Goal: Task Accomplishment & Management: Check status

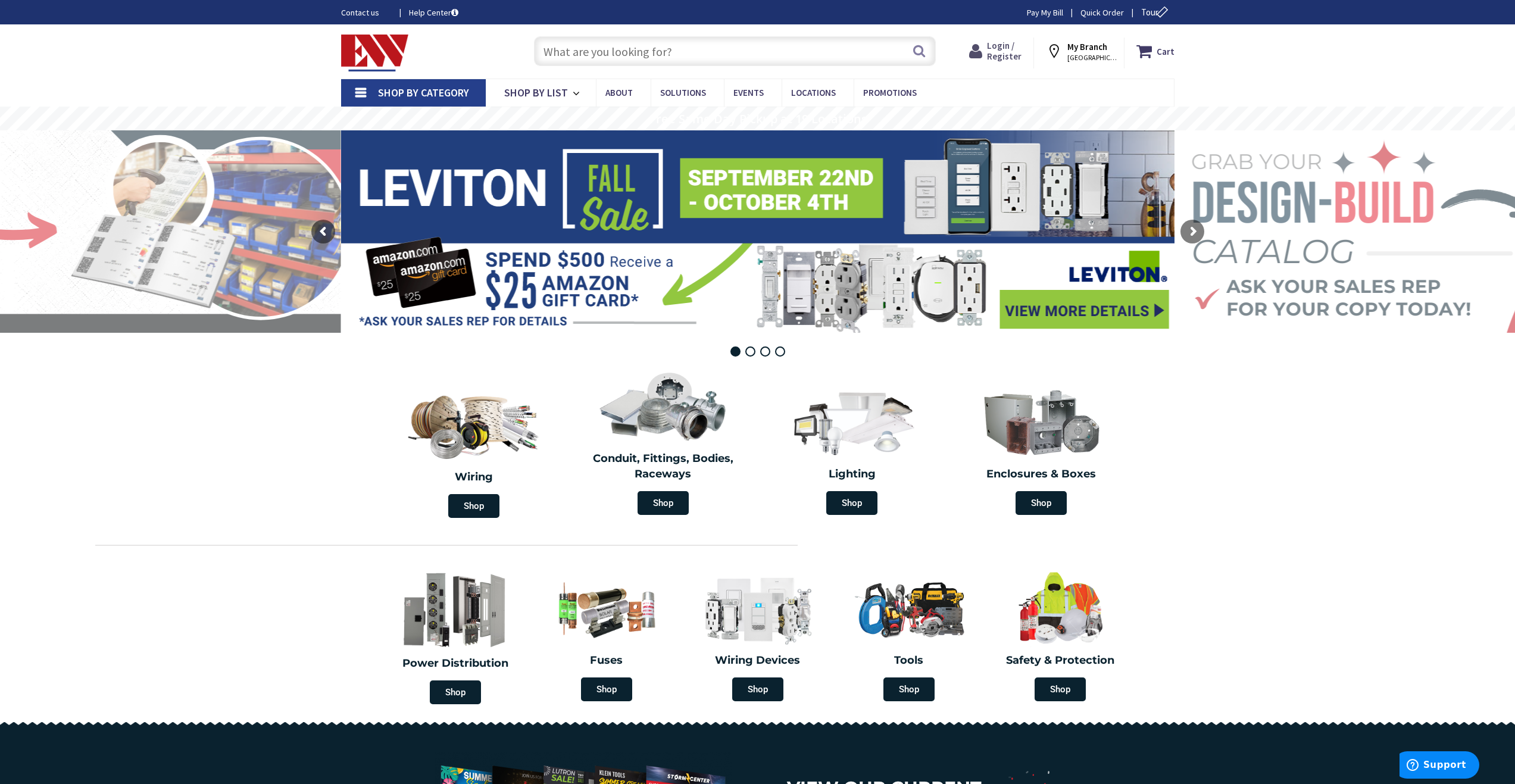
click at [1004, 50] on span "Login / Register" at bounding box center [1004, 51] width 35 height 22
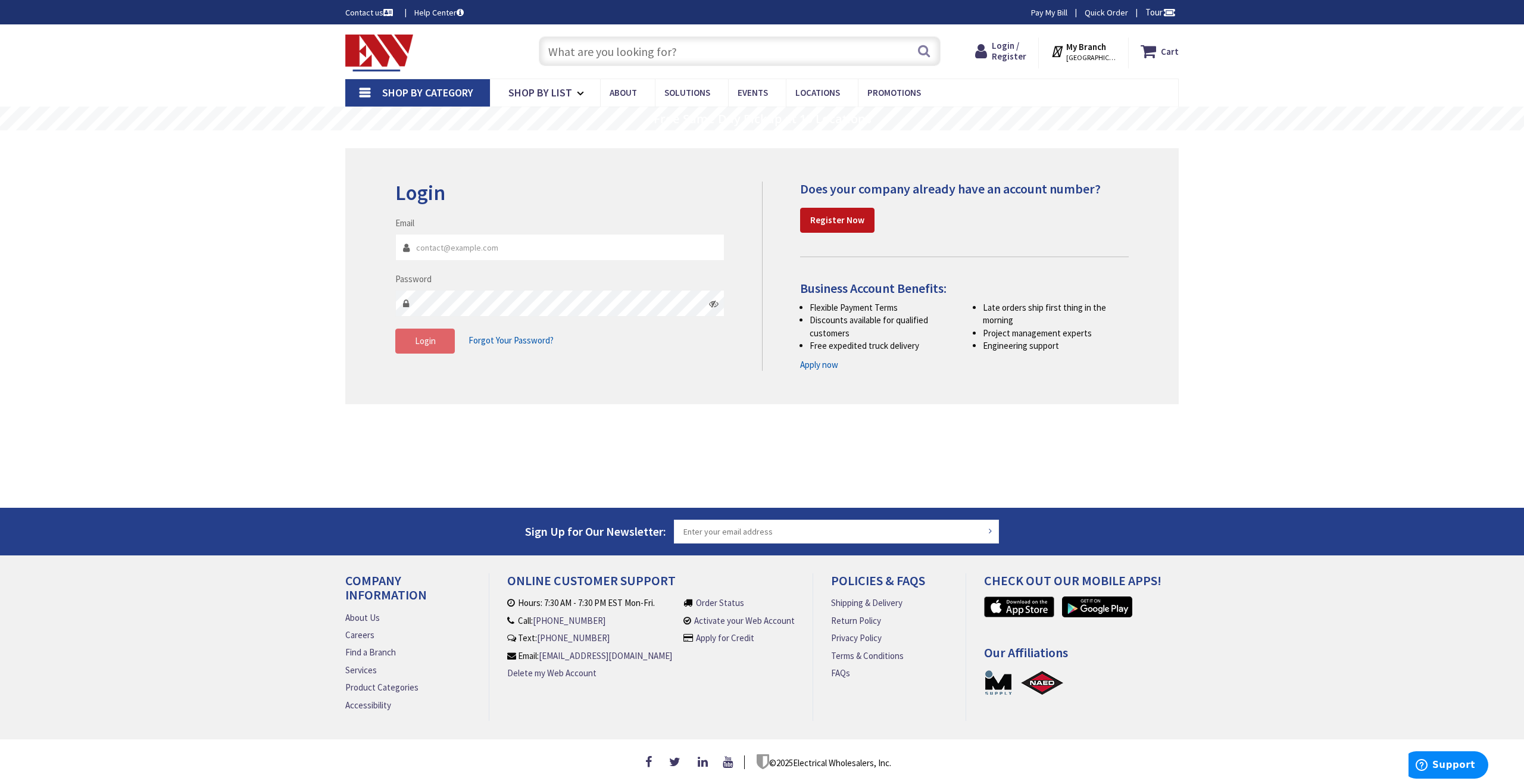
type input "[EMAIL_ADDRESS][DOMAIN_NAME]"
click at [424, 343] on span "Login" at bounding box center [425, 341] width 21 height 11
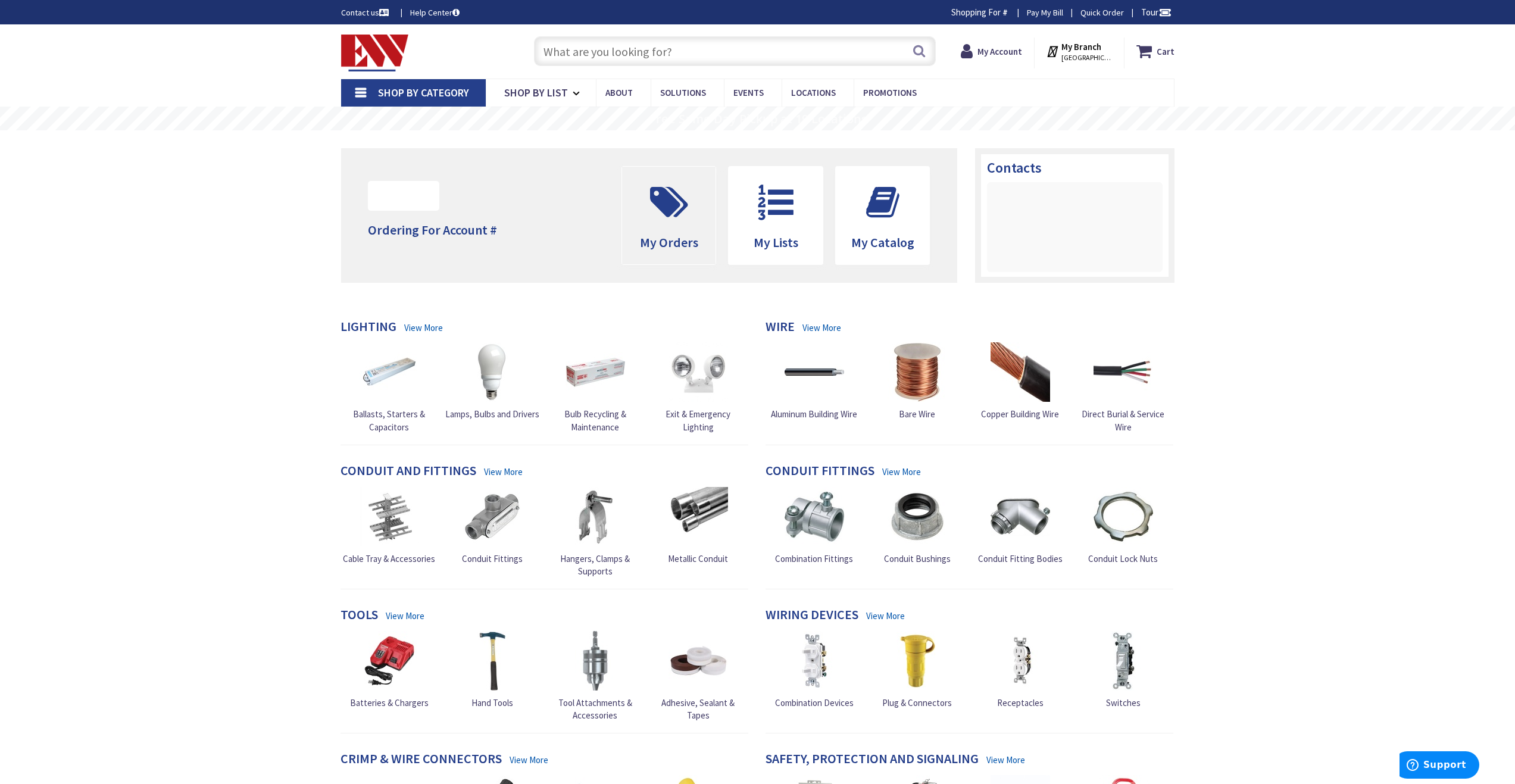
click at [669, 215] on icon at bounding box center [669, 202] width 50 height 36
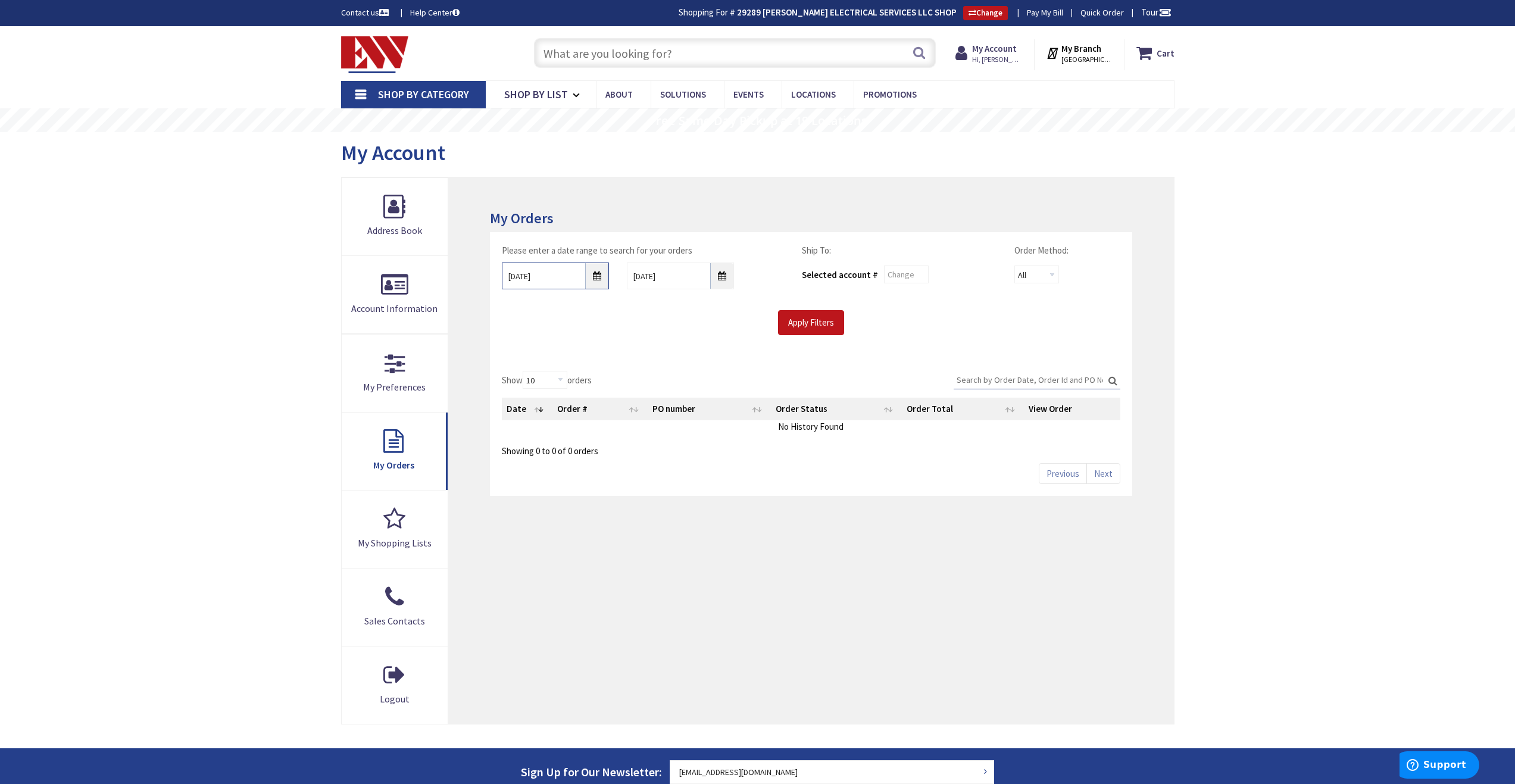
click at [597, 274] on input "9/24/2025" at bounding box center [555, 275] width 107 height 27
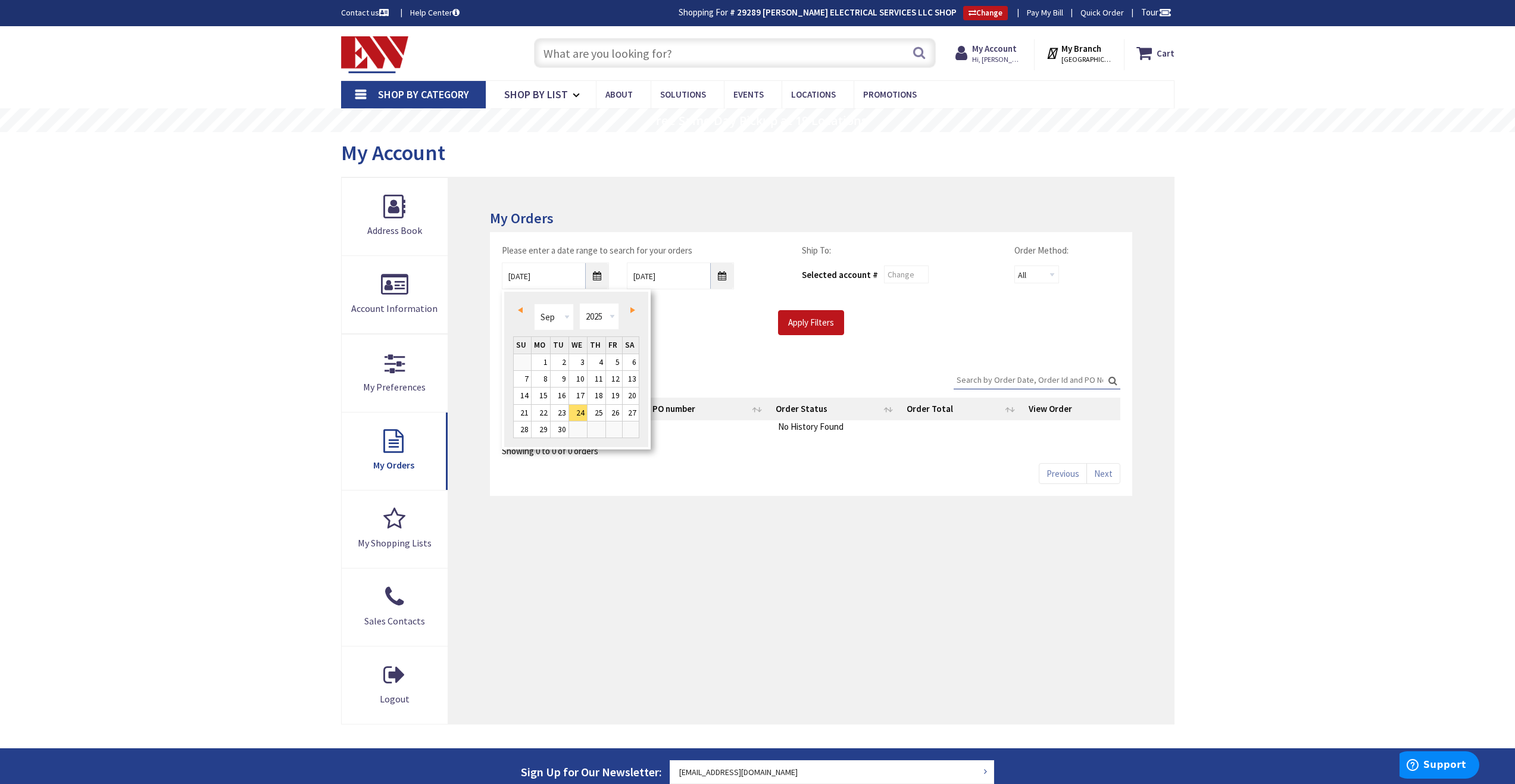
click at [520, 312] on span "Prev" at bounding box center [520, 310] width 5 height 6
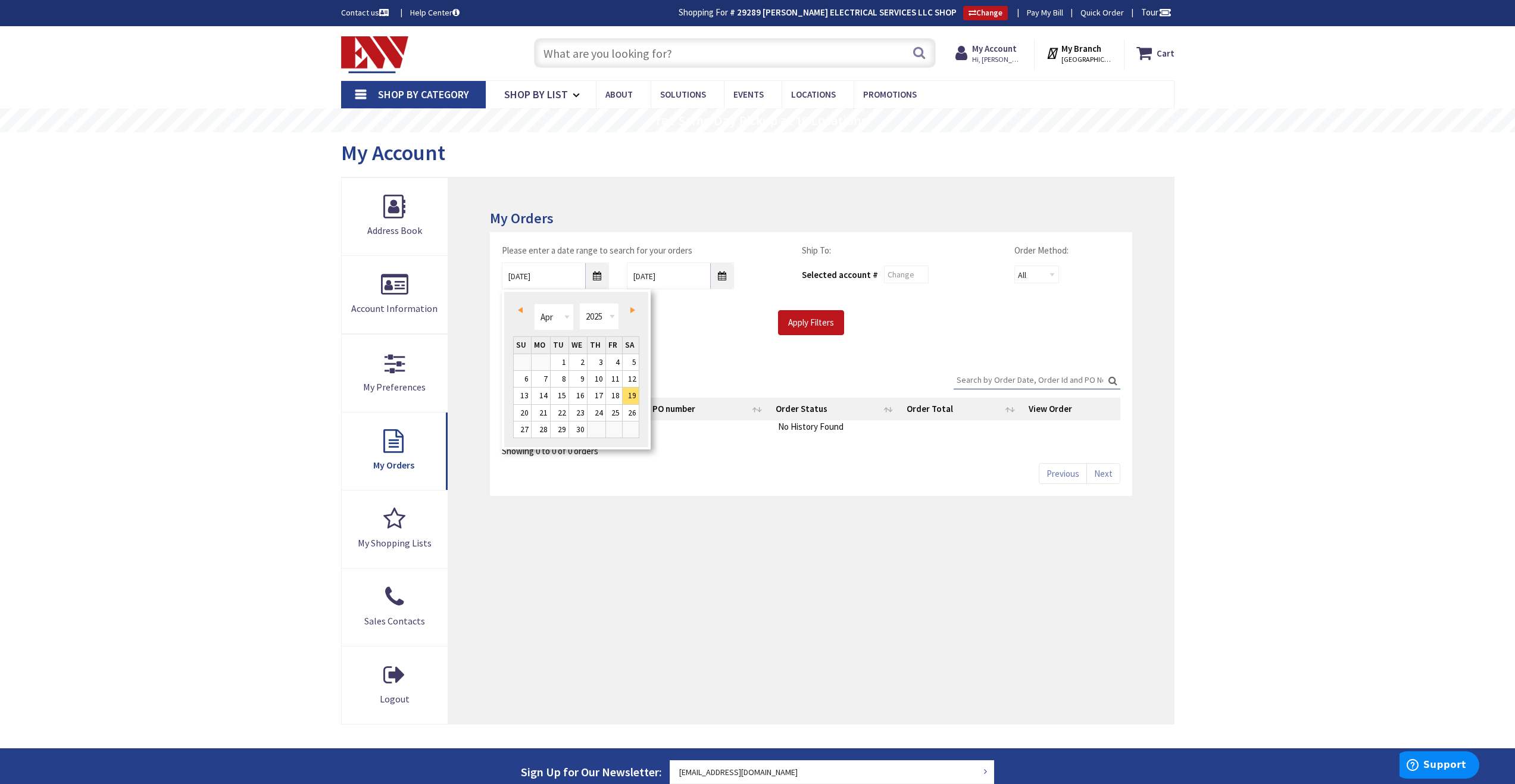
click at [520, 312] on span "Prev" at bounding box center [520, 310] width 5 height 6
click at [631, 311] on span "Next" at bounding box center [633, 310] width 5 height 6
click at [614, 394] on link "14" at bounding box center [614, 395] width 16 height 16
type input "03/14/2025"
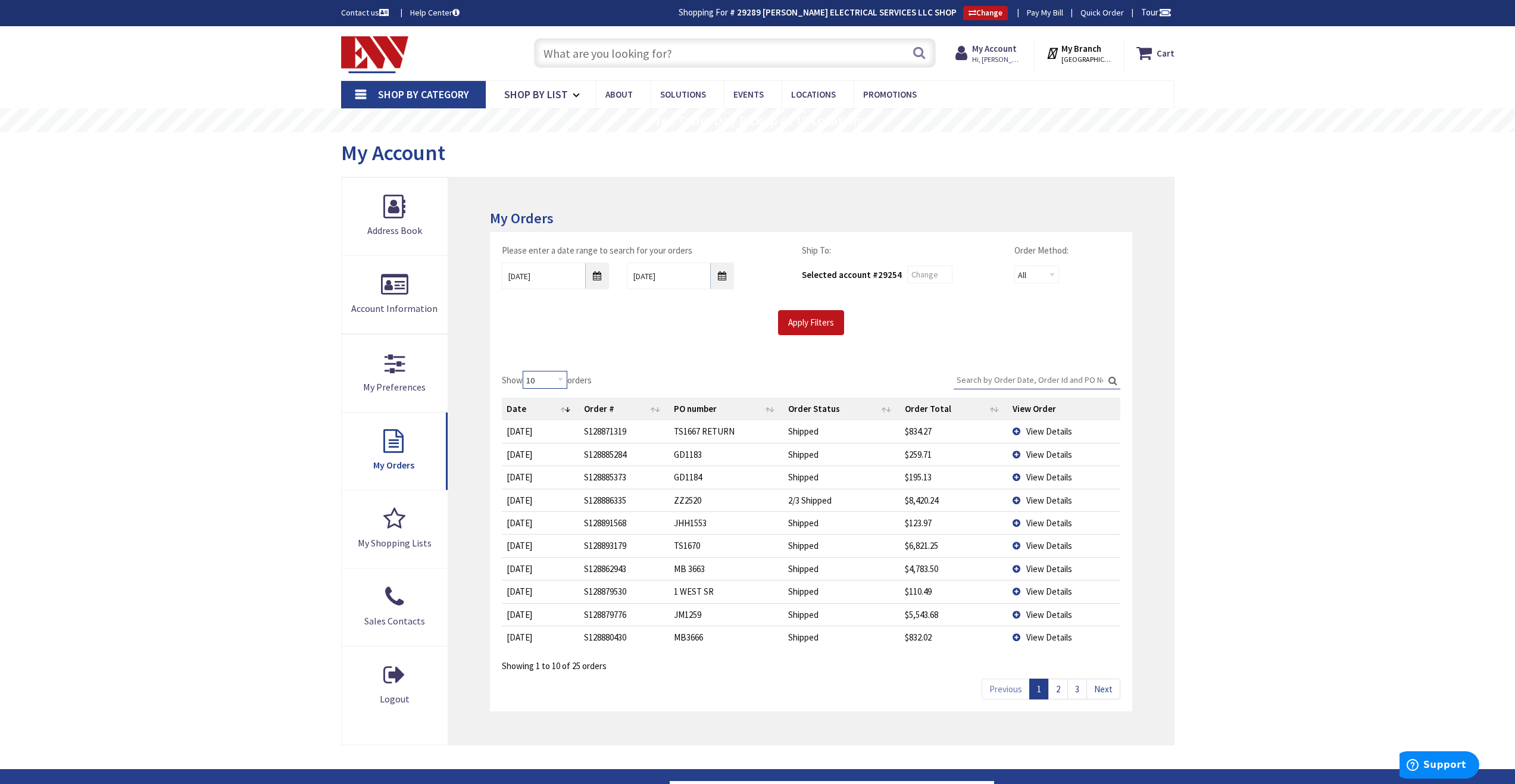
click at [561, 382] on select "10 25 50 100" at bounding box center [545, 379] width 45 height 18
select select "100"
click at [524, 371] on select "10 25 50 100" at bounding box center [545, 379] width 45 height 18
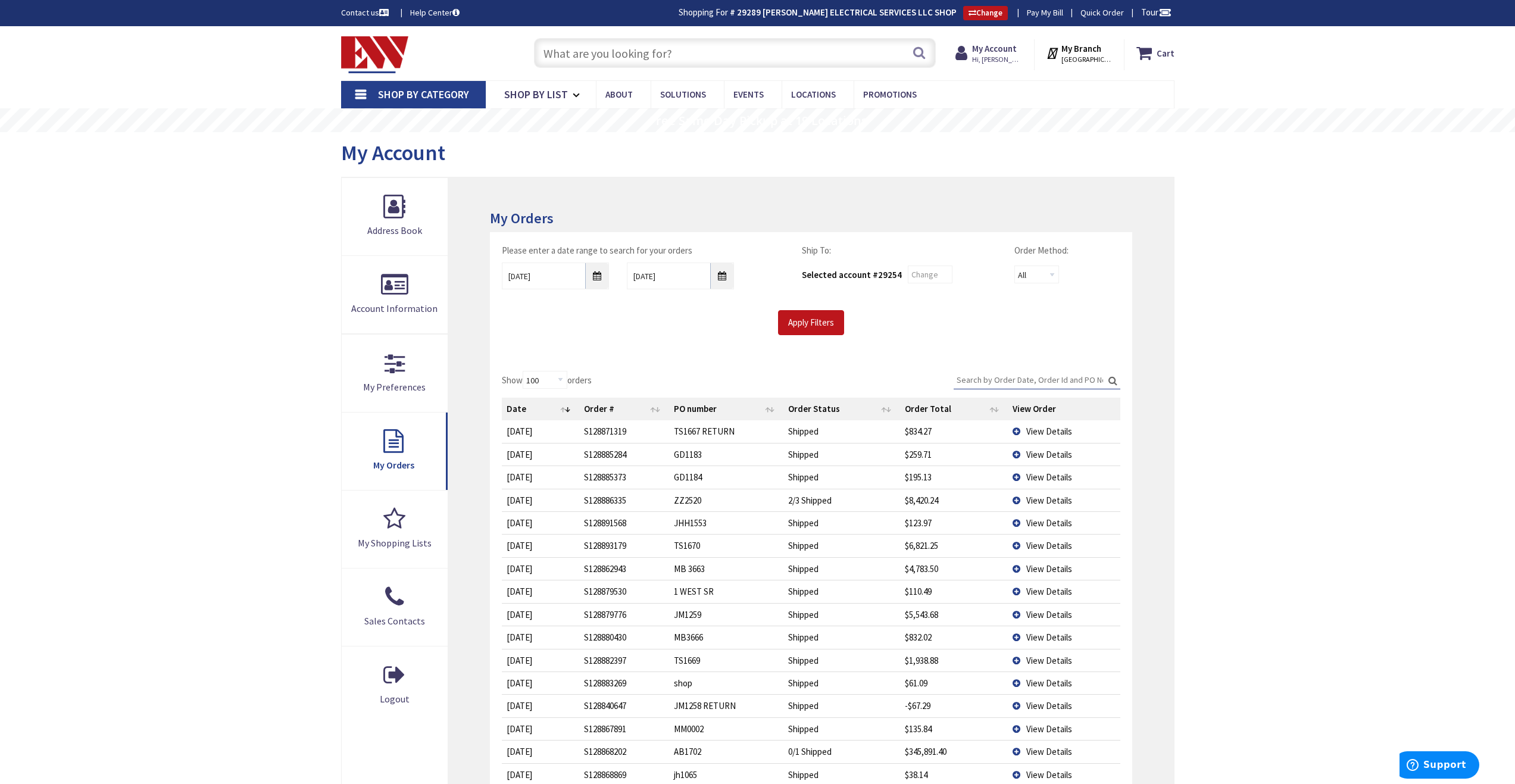
click at [1005, 381] on input "Search:" at bounding box center [1037, 379] width 166 height 18
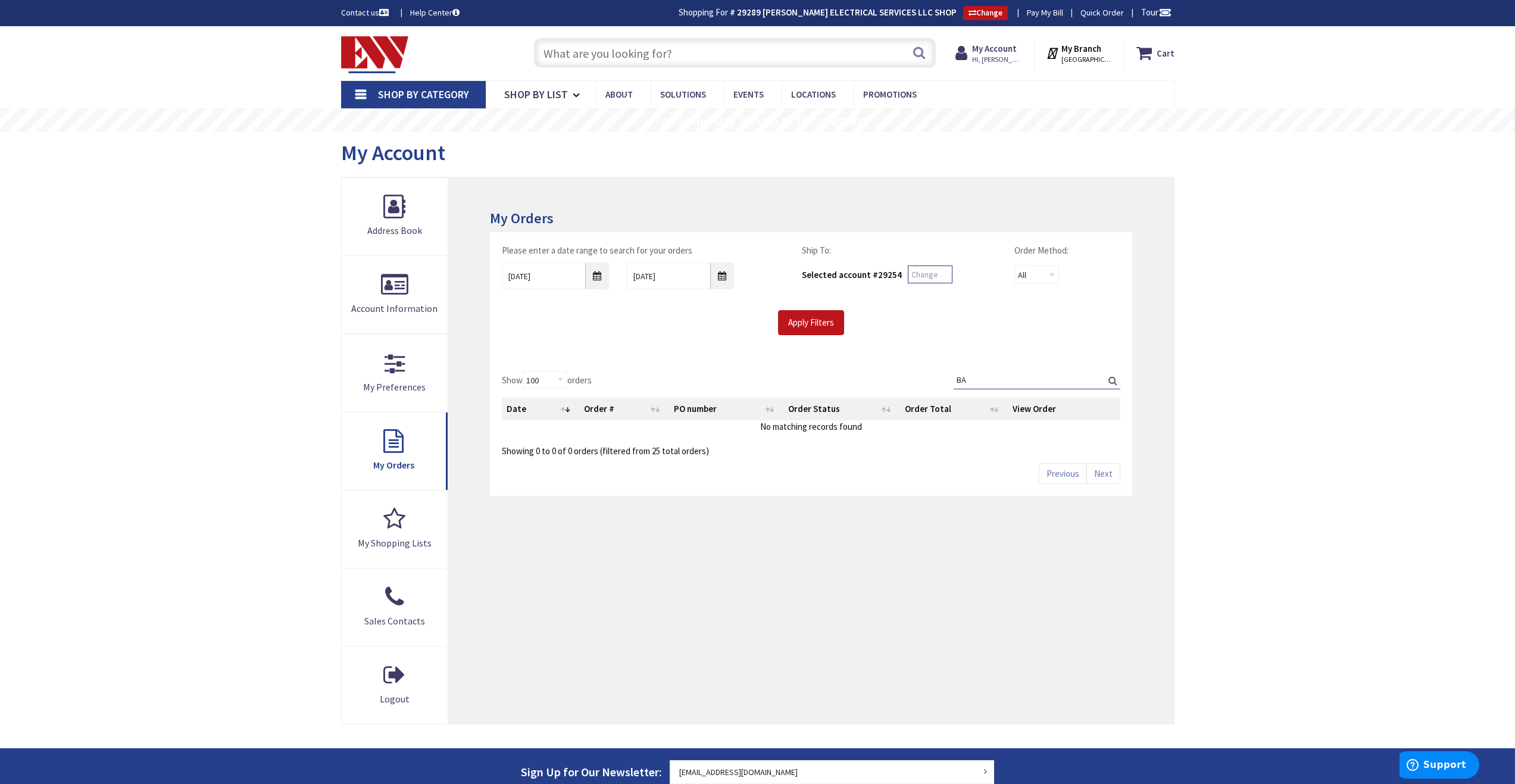
click at [922, 274] on input "text" at bounding box center [930, 274] width 45 height 18
click at [983, 377] on input "BA" at bounding box center [1037, 379] width 166 height 18
type input "B"
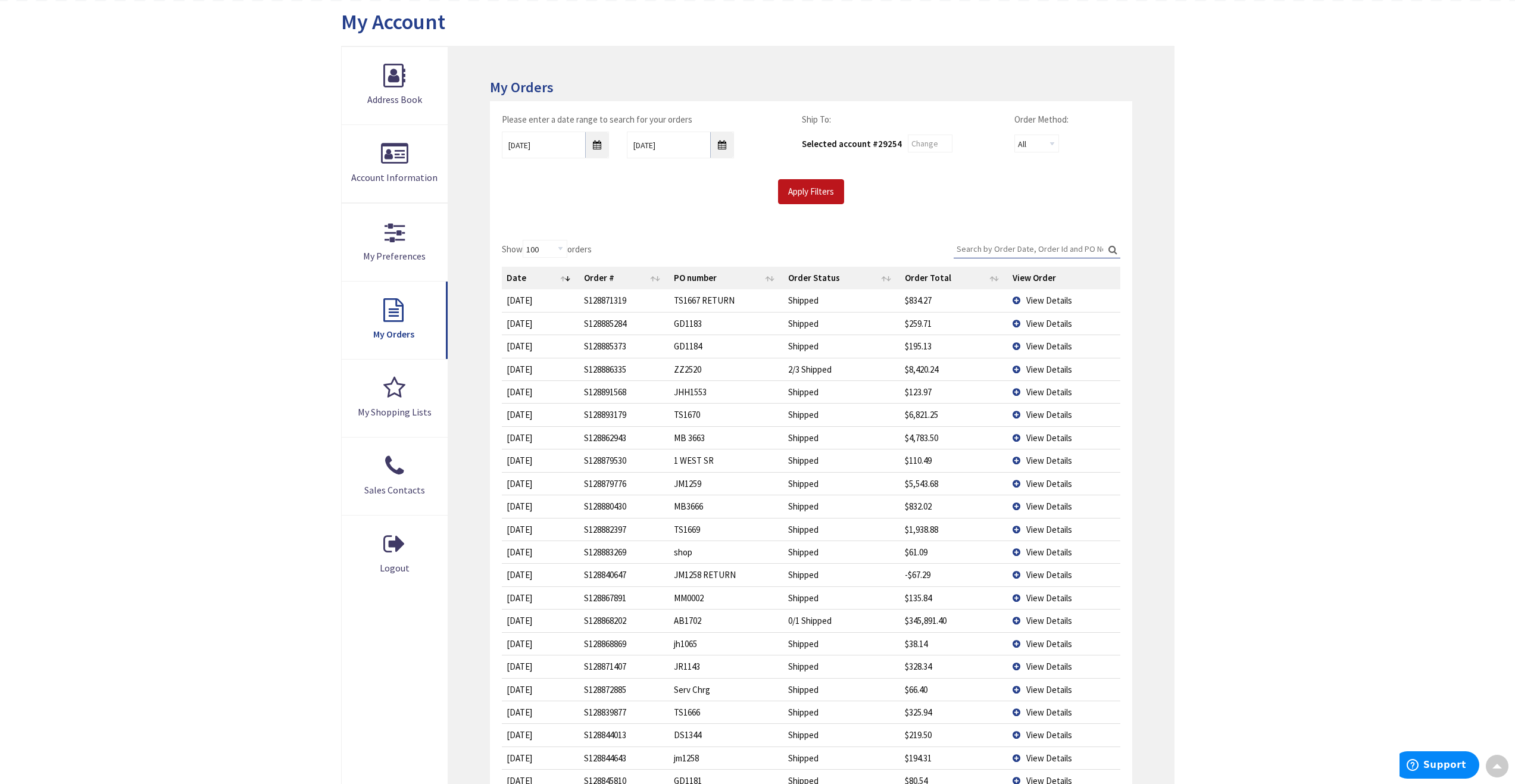
scroll to position [119, 0]
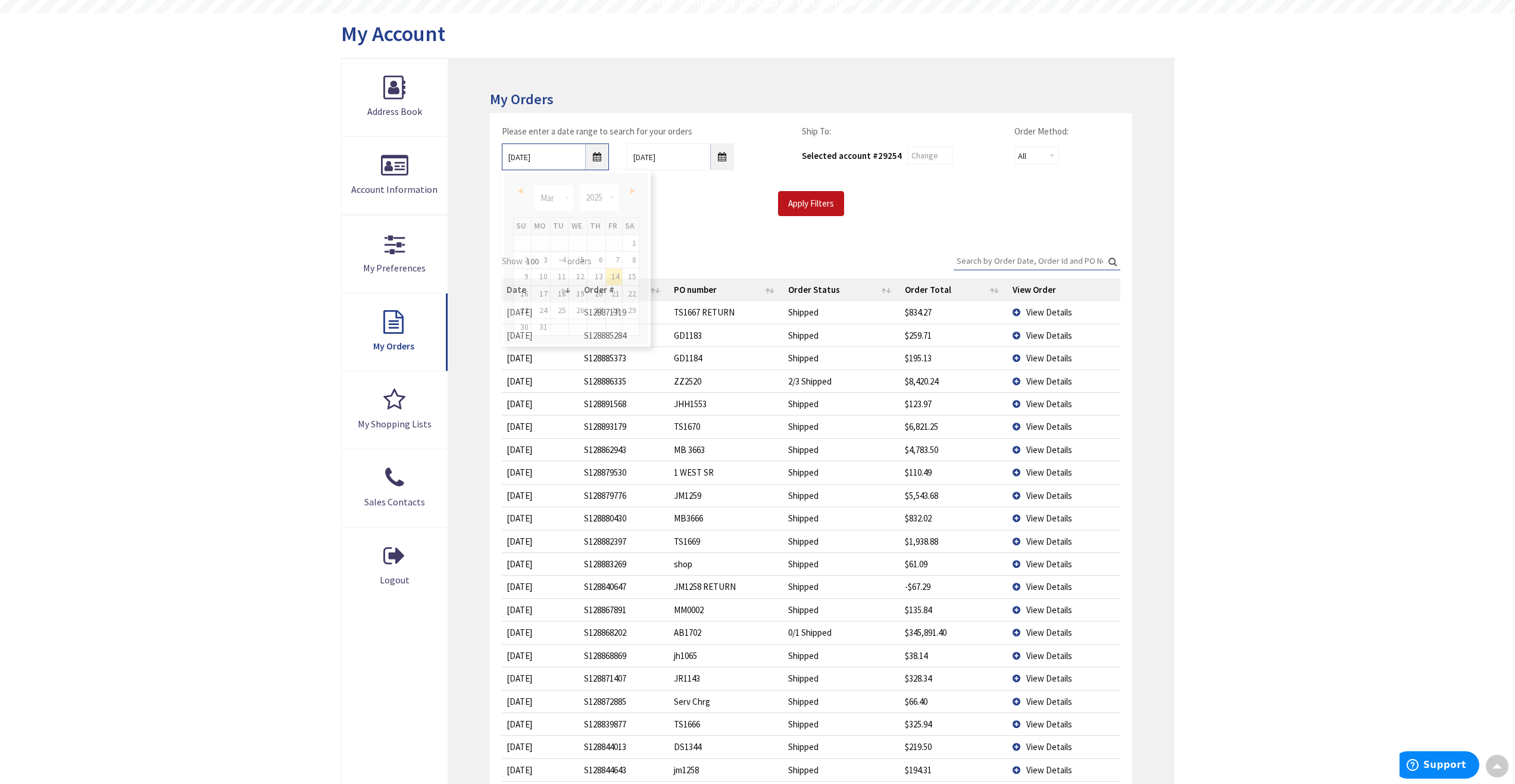
click at [597, 156] on input "03/14/2025" at bounding box center [555, 157] width 107 height 27
click at [629, 184] on link "Next" at bounding box center [630, 191] width 16 height 16
click at [579, 292] on link "23" at bounding box center [577, 294] width 18 height 16
type input "04/23/2025"
click at [819, 203] on input "Apply Filters" at bounding box center [811, 204] width 66 height 25
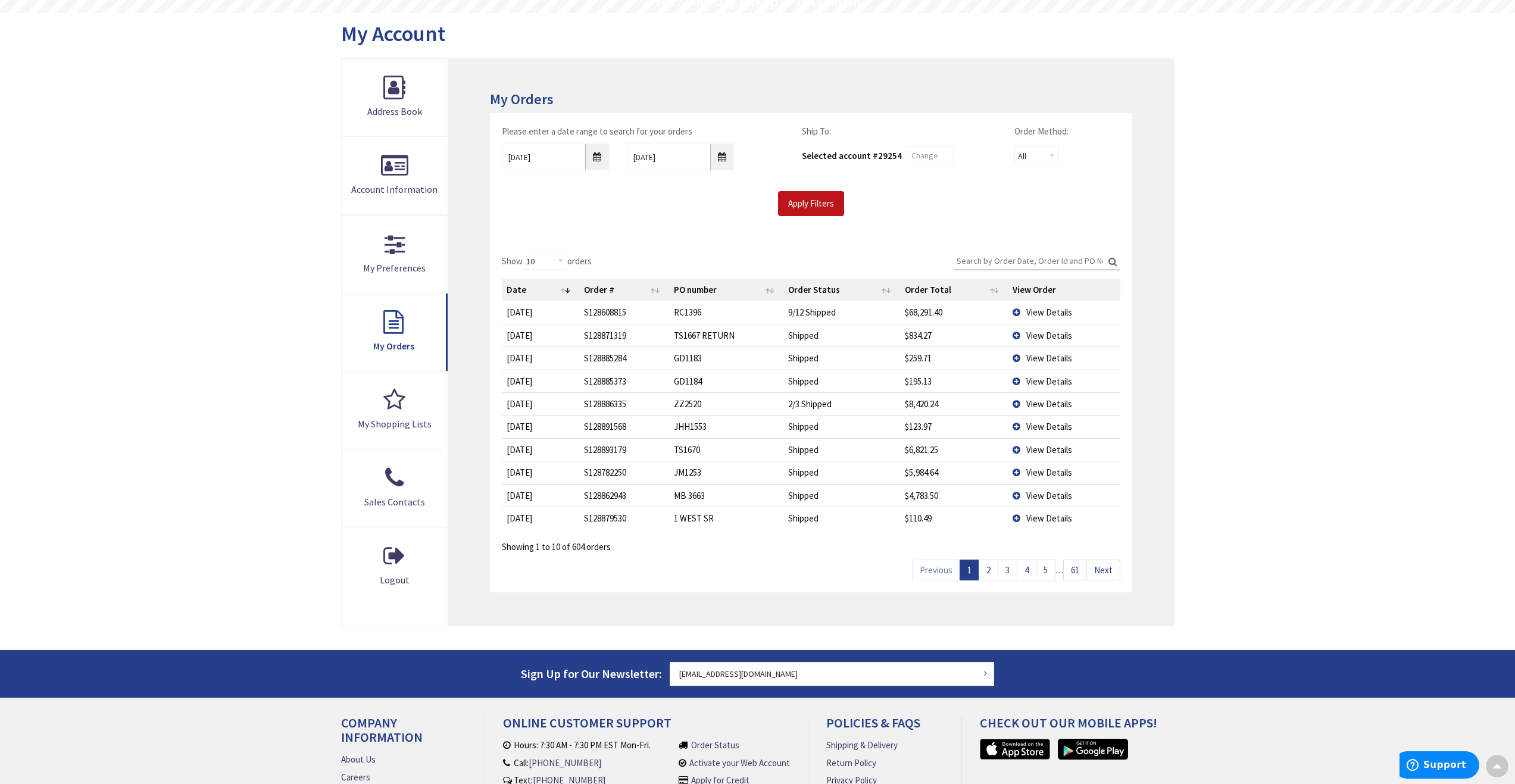
click at [1018, 261] on input "Search:" at bounding box center [1037, 261] width 166 height 18
type input "BA"
click at [1017, 335] on td "View Details" at bounding box center [1063, 335] width 112 height 23
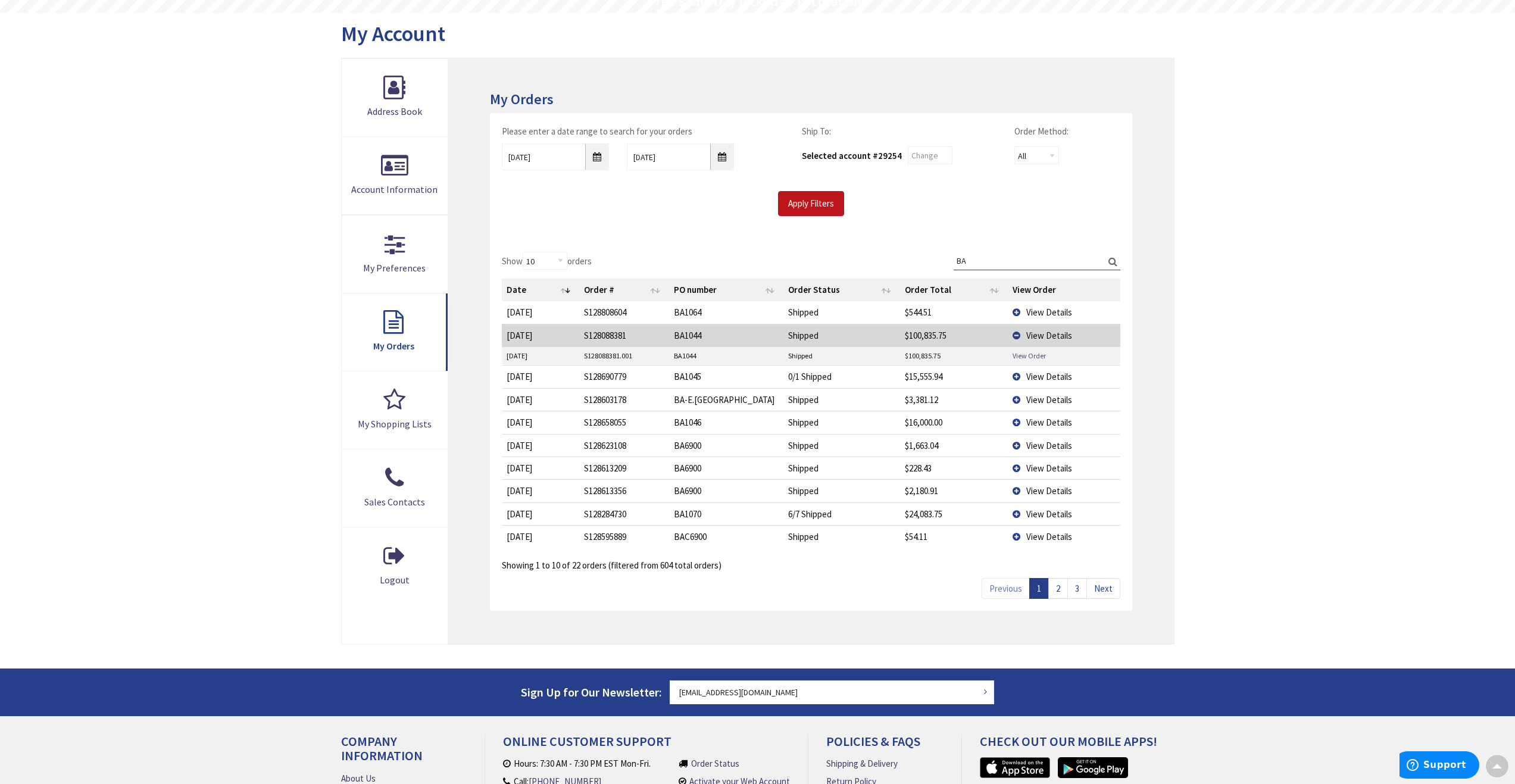
click at [1021, 356] on link "View Order" at bounding box center [1029, 356] width 33 height 10
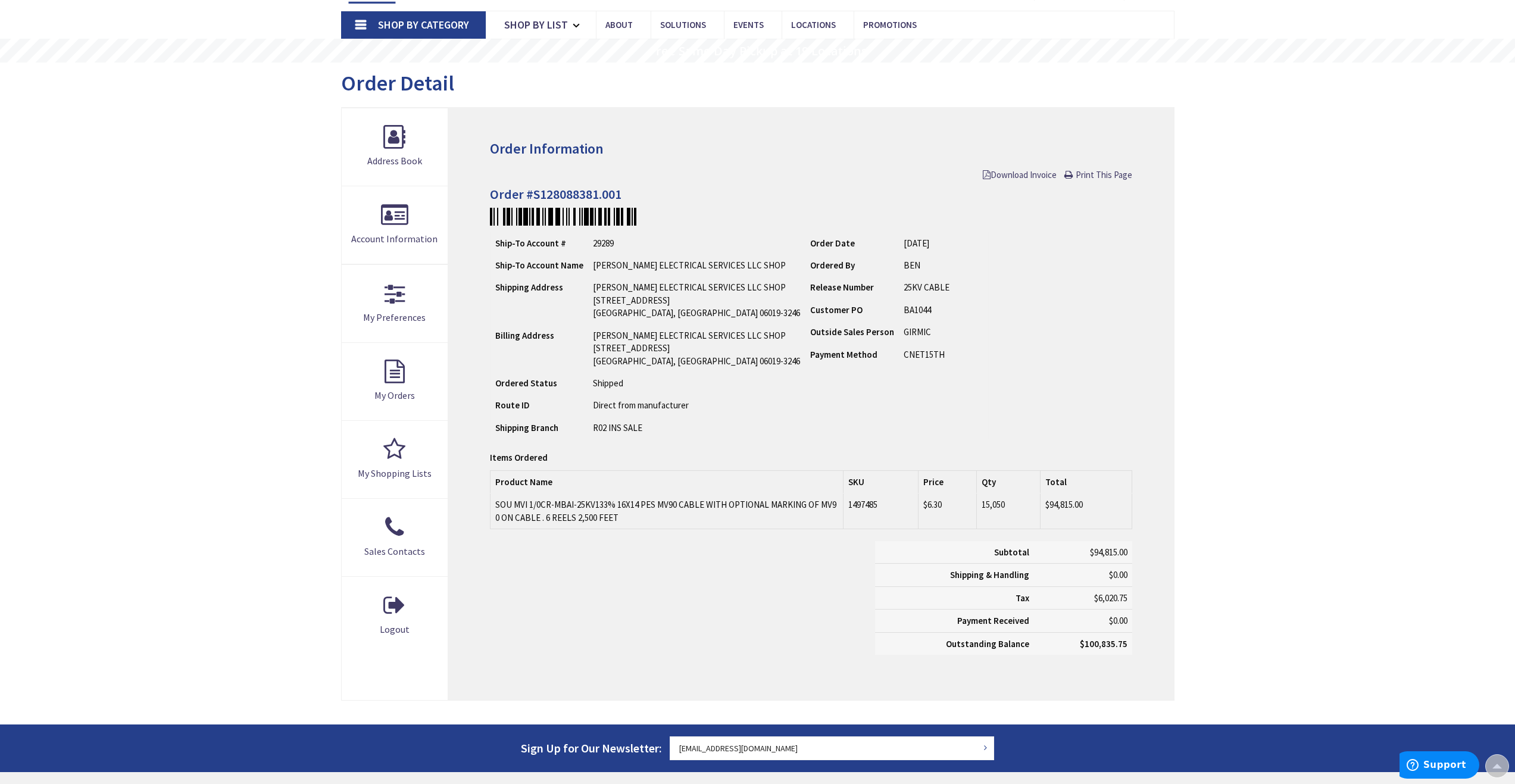
scroll to position [51, 0]
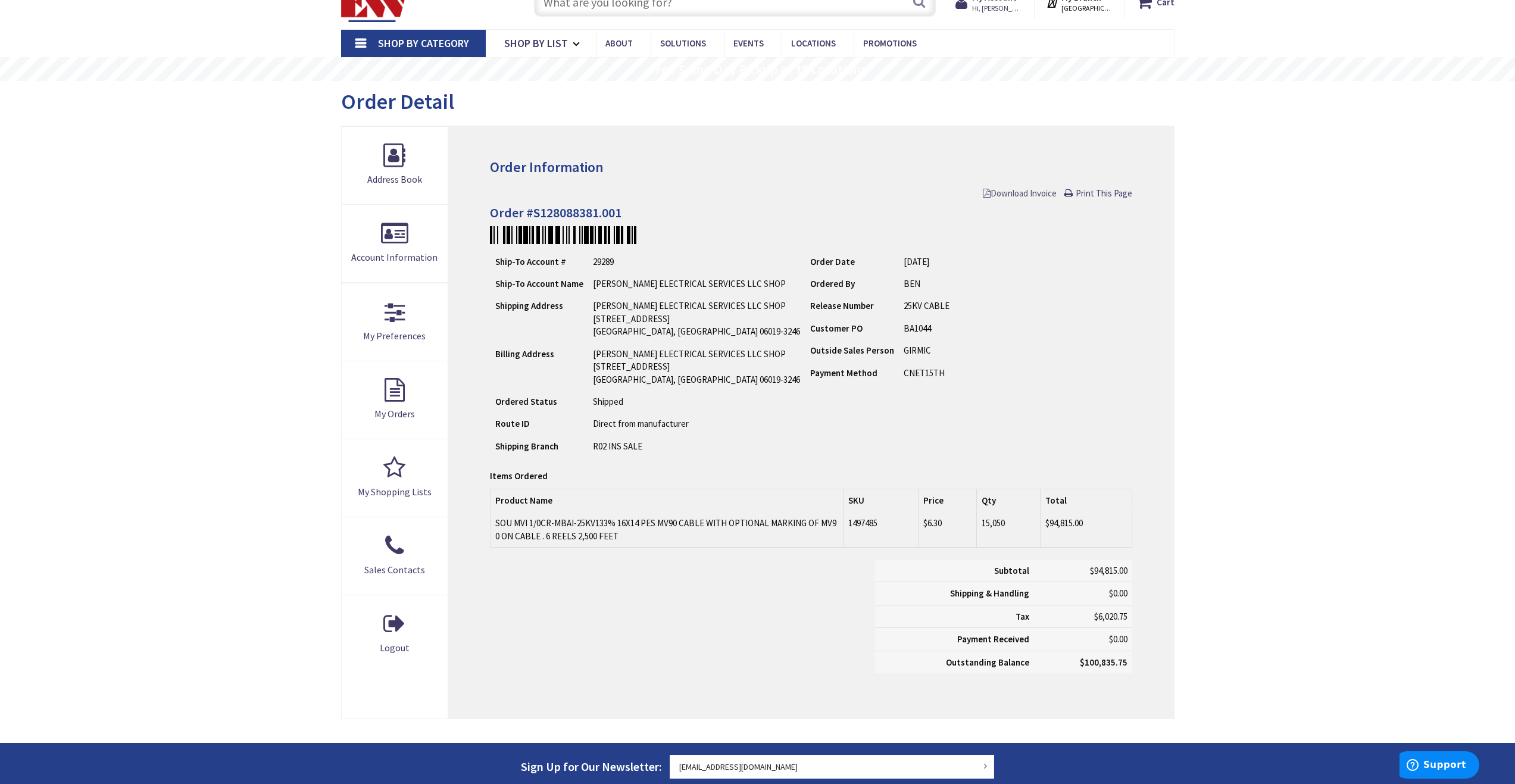
click at [1009, 192] on span "Download Invoice" at bounding box center [1019, 193] width 74 height 11
